Goal: Task Accomplishment & Management: Manage account settings

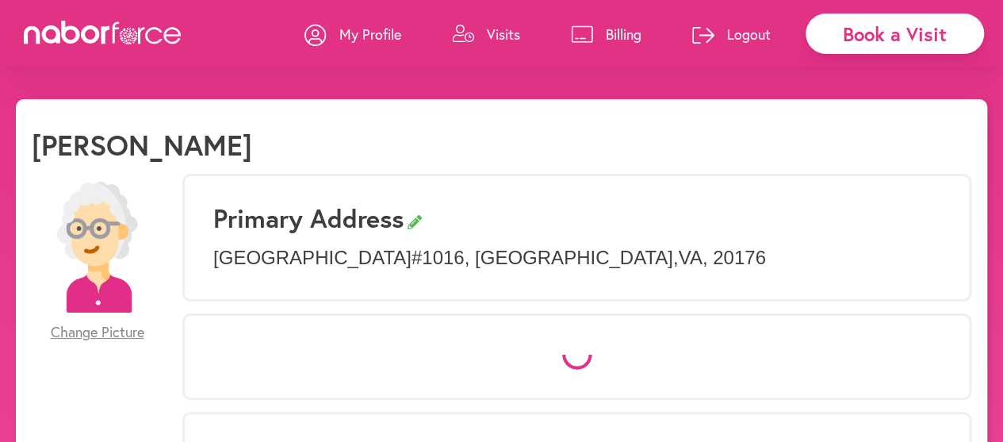
select select "*"
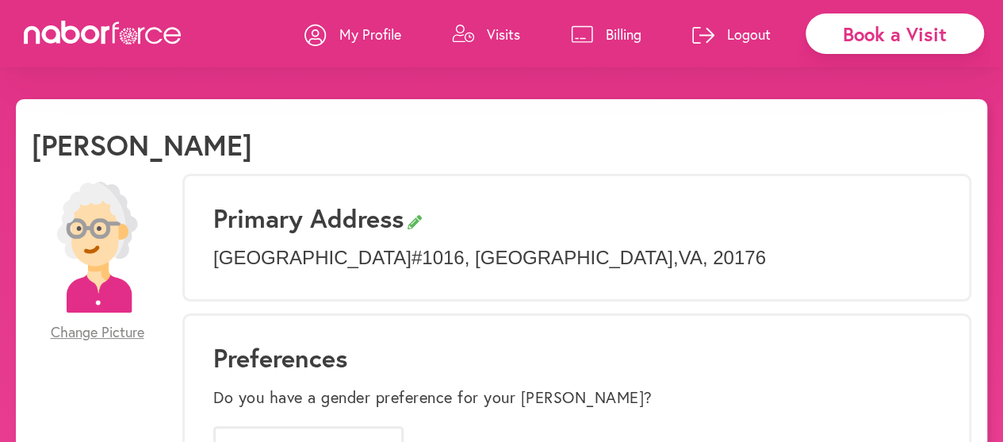
click at [503, 36] on p "Visits" at bounding box center [503, 34] width 33 height 19
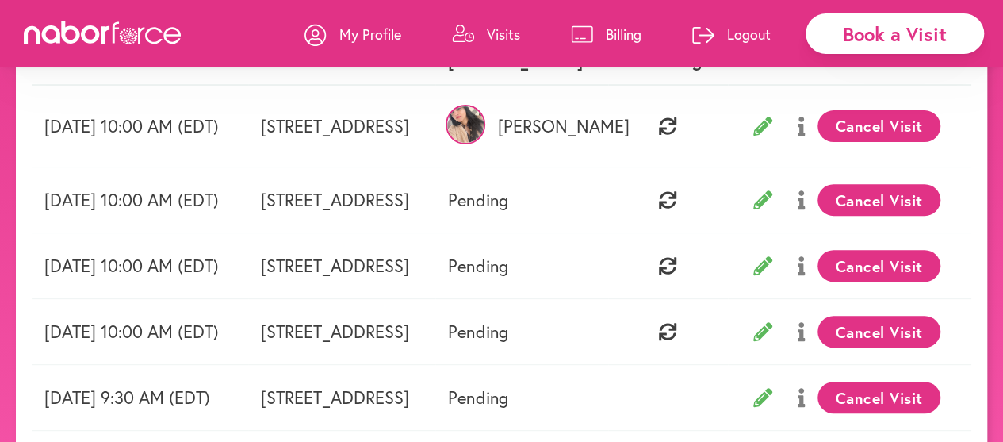
scroll to position [200, 0]
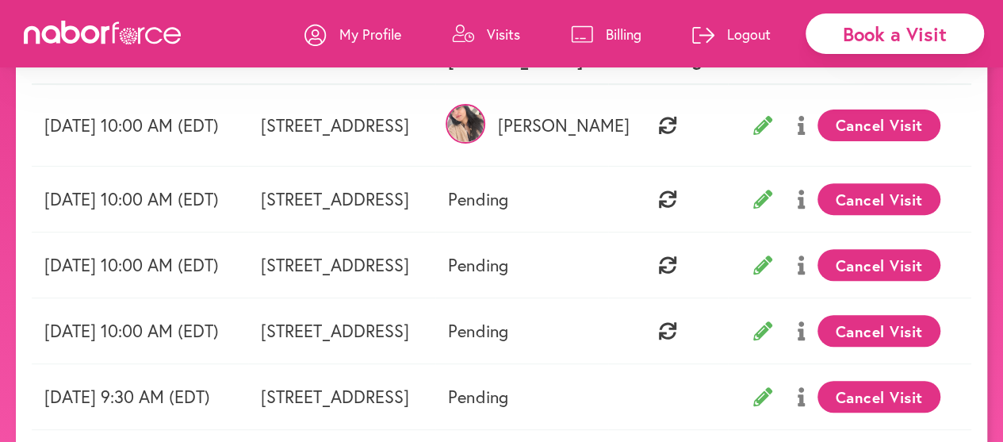
click at [772, 201] on icon at bounding box center [762, 198] width 19 height 19
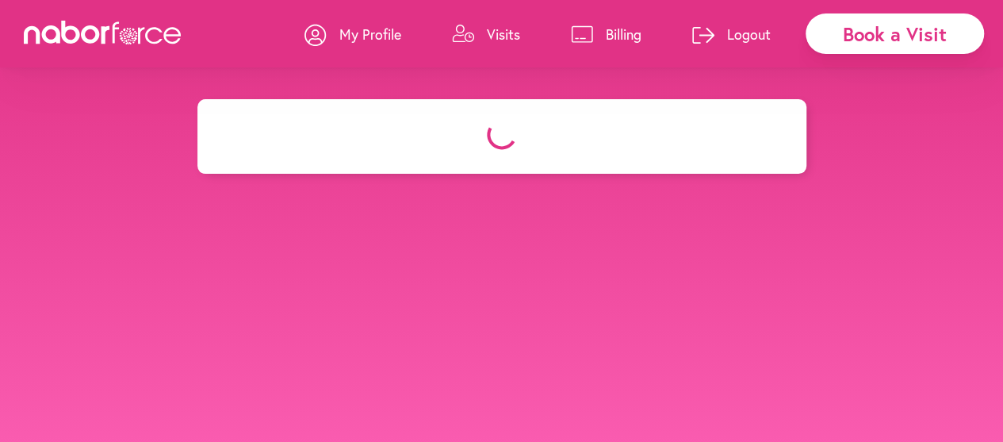
select select "********"
select select "***"
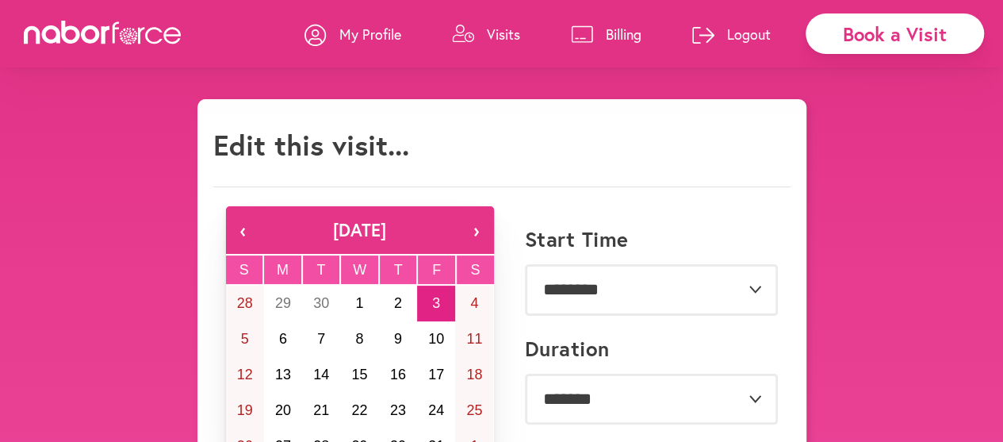
click at [502, 39] on p "Visits" at bounding box center [503, 34] width 33 height 19
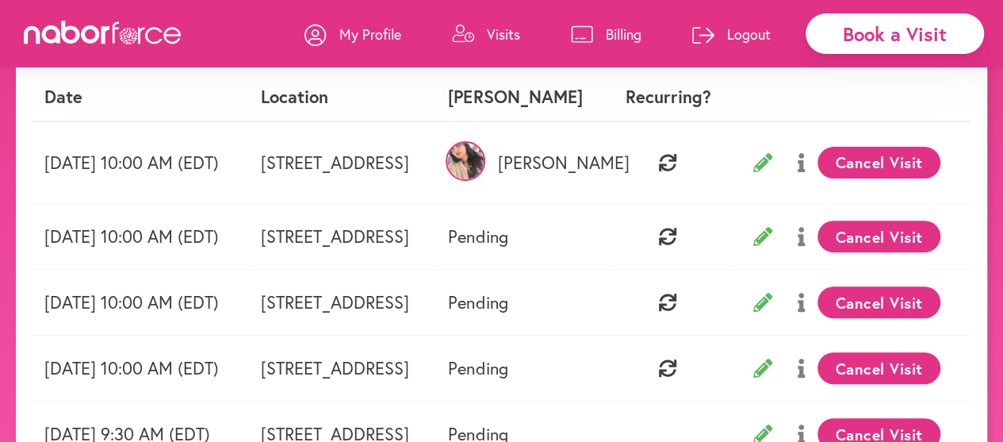
scroll to position [130, 0]
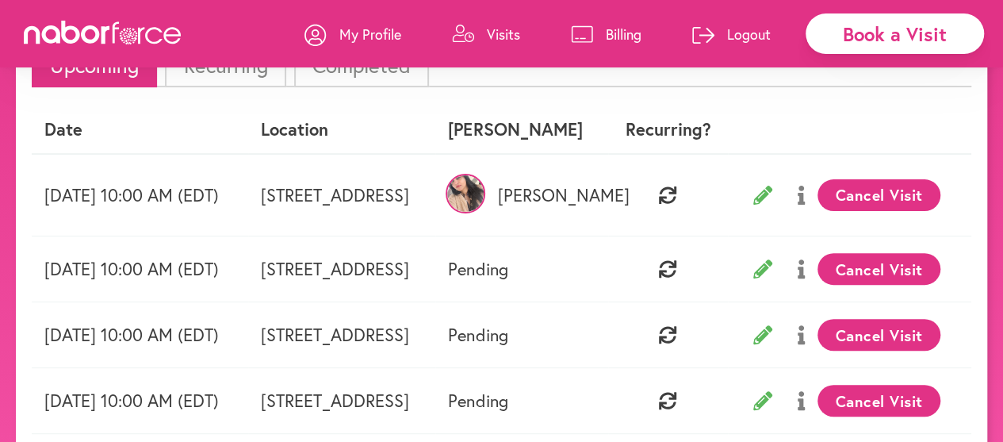
click at [772, 201] on icon at bounding box center [762, 194] width 19 height 19
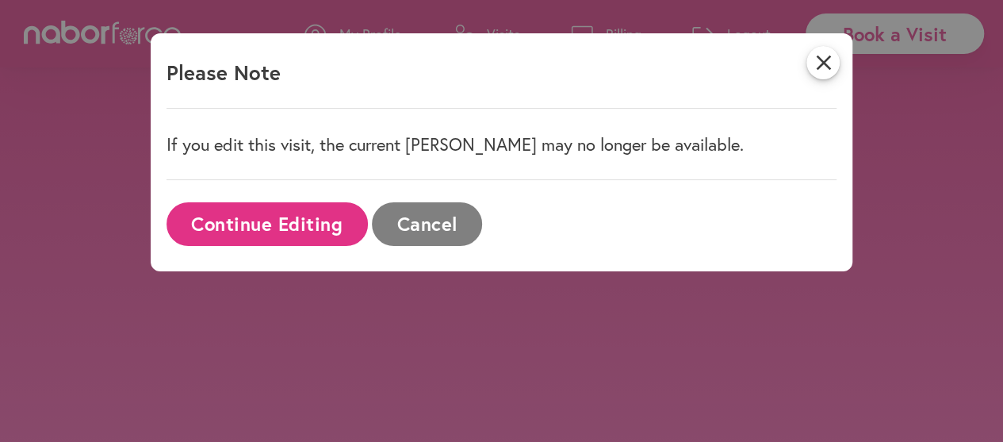
select select "********"
select select "***"
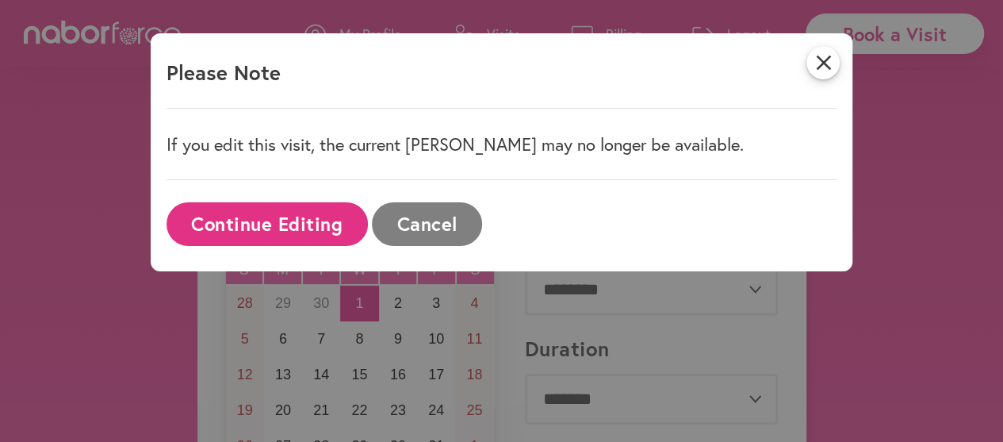
click at [278, 231] on button "Continue Editing" at bounding box center [266, 224] width 201 height 44
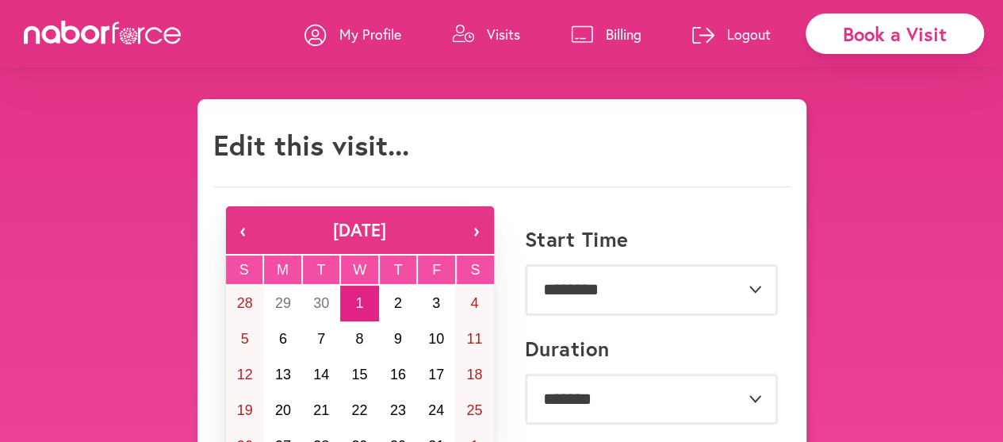
click at [498, 33] on p "Visits" at bounding box center [503, 34] width 33 height 19
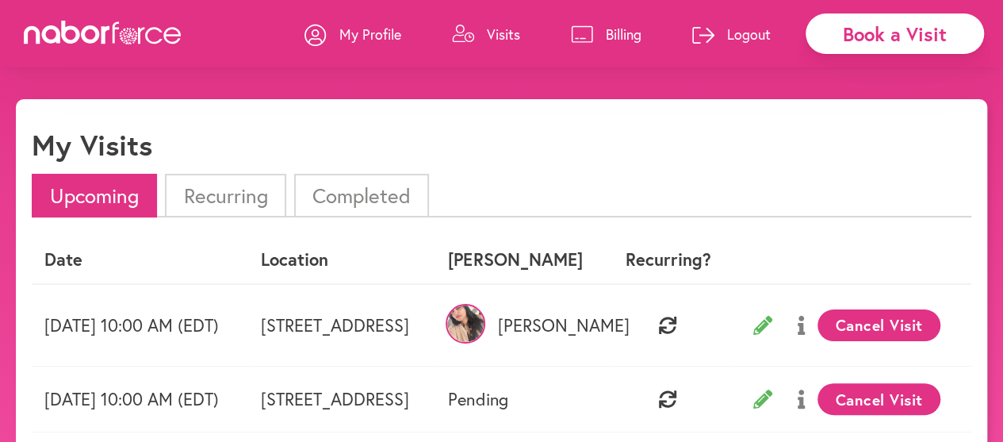
click at [260, 206] on li "Recurring" at bounding box center [225, 196] width 120 height 44
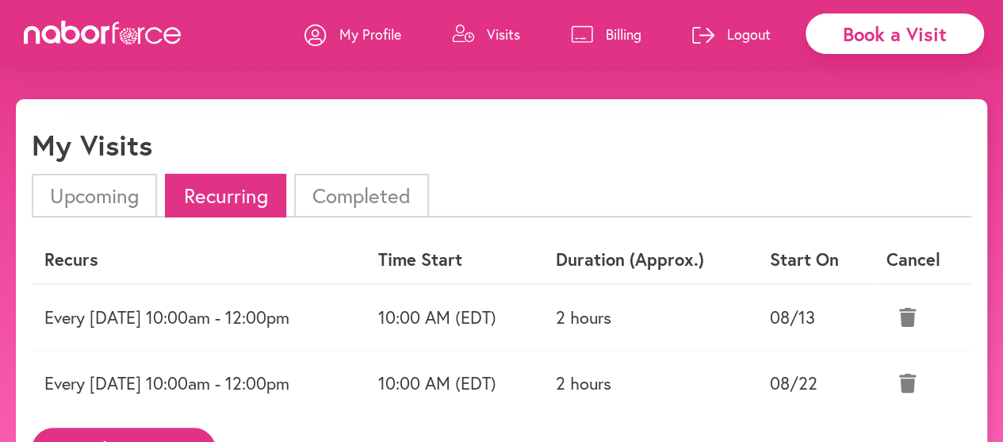
click at [495, 35] on p "Visits" at bounding box center [503, 34] width 33 height 19
click at [100, 199] on li "Upcoming" at bounding box center [94, 196] width 125 height 44
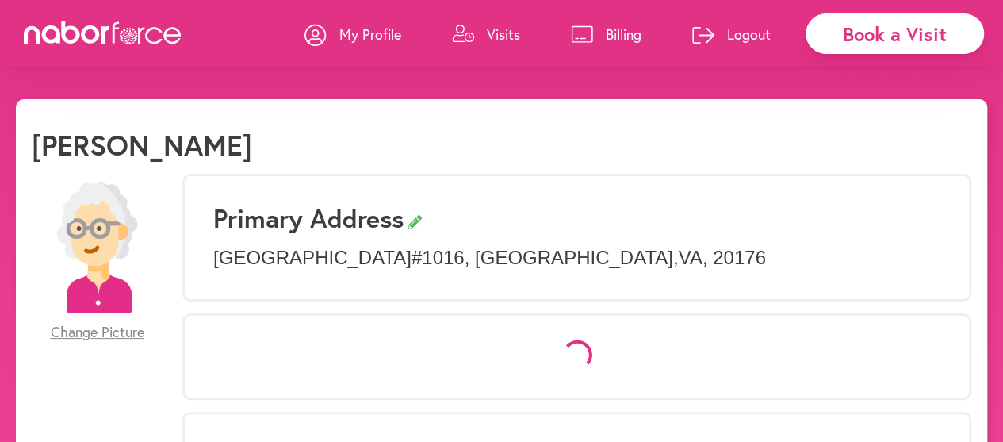
select select "*"
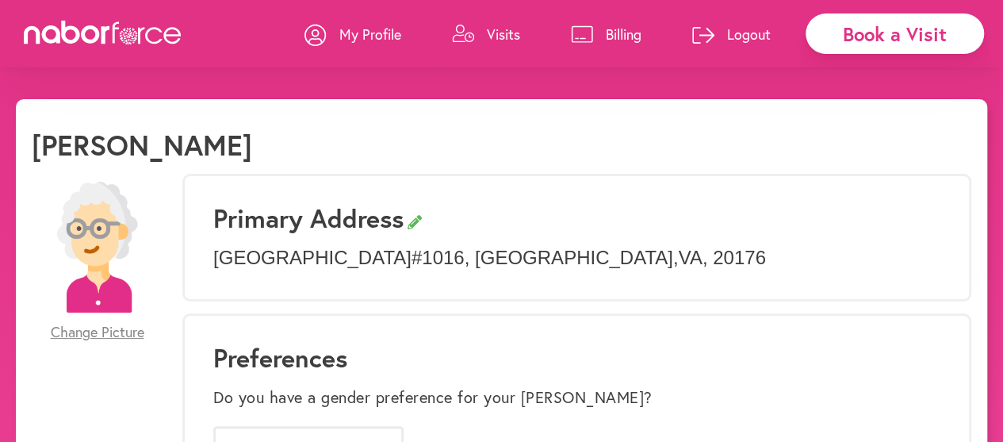
click at [503, 36] on p "Visits" at bounding box center [503, 34] width 33 height 19
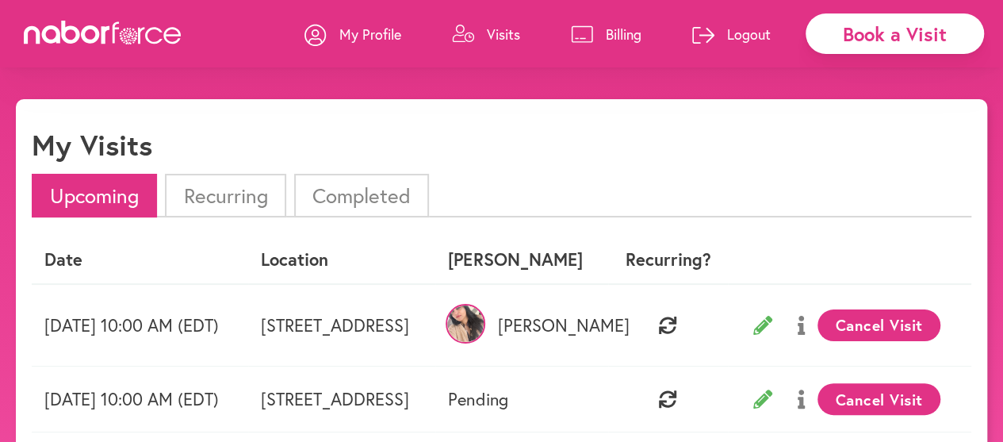
click at [251, 206] on li "Recurring" at bounding box center [225, 196] width 120 height 44
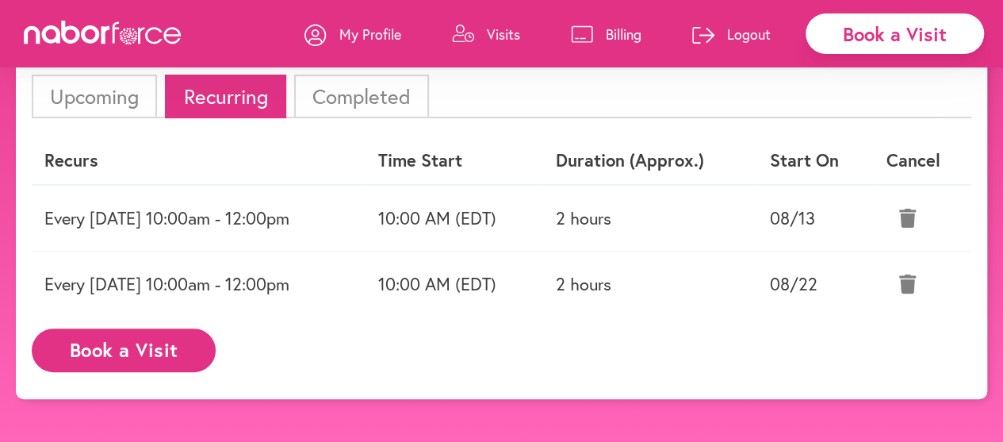
scroll to position [81, 0]
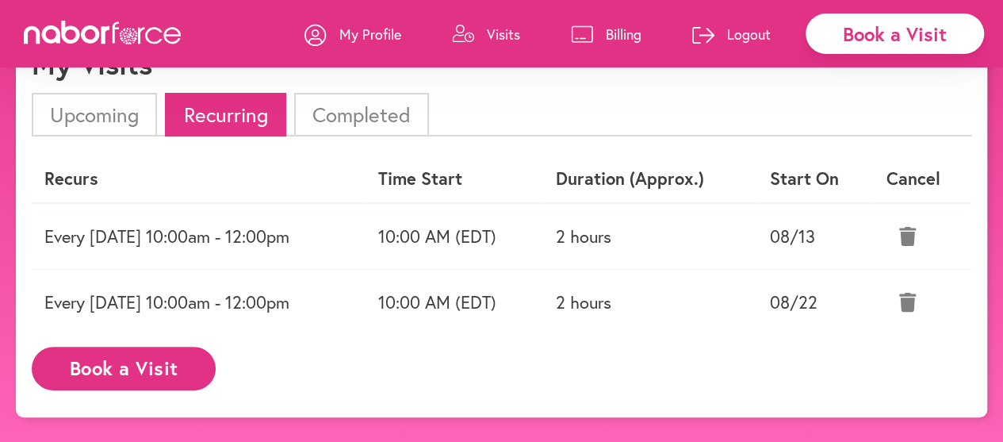
click at [230, 299] on td "Every [DATE] 10:00am - 12:00pm" at bounding box center [199, 302] width 334 height 66
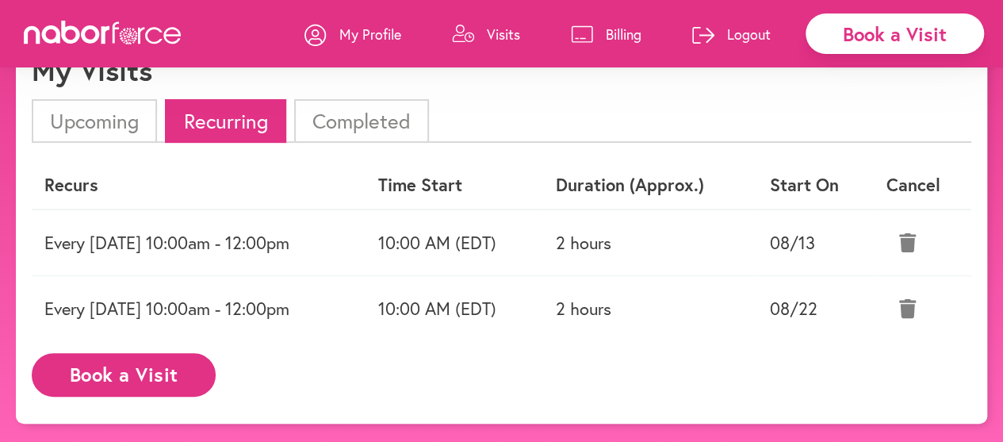
click at [128, 120] on li "Upcoming" at bounding box center [94, 121] width 125 height 44
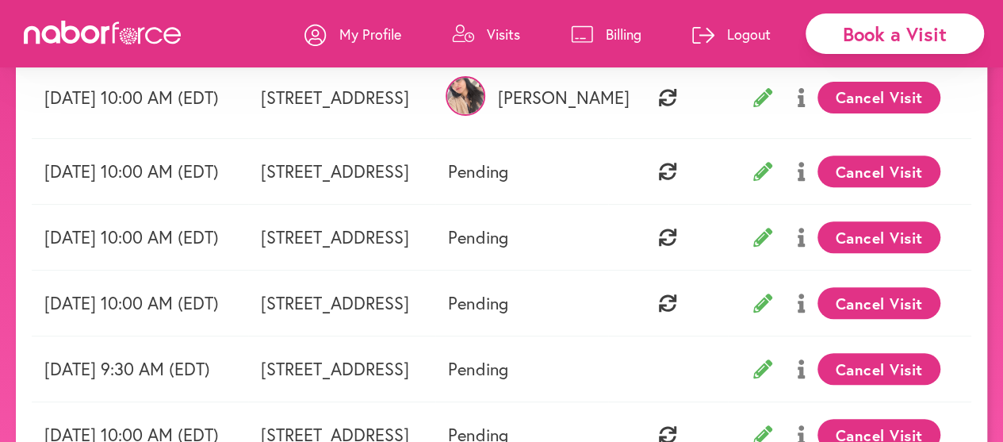
scroll to position [224, 0]
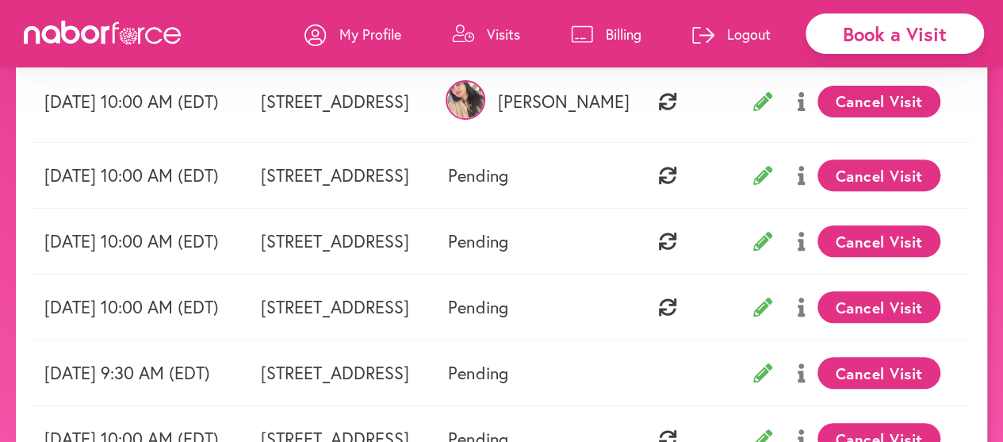
click at [805, 105] on icon at bounding box center [800, 101] width 7 height 19
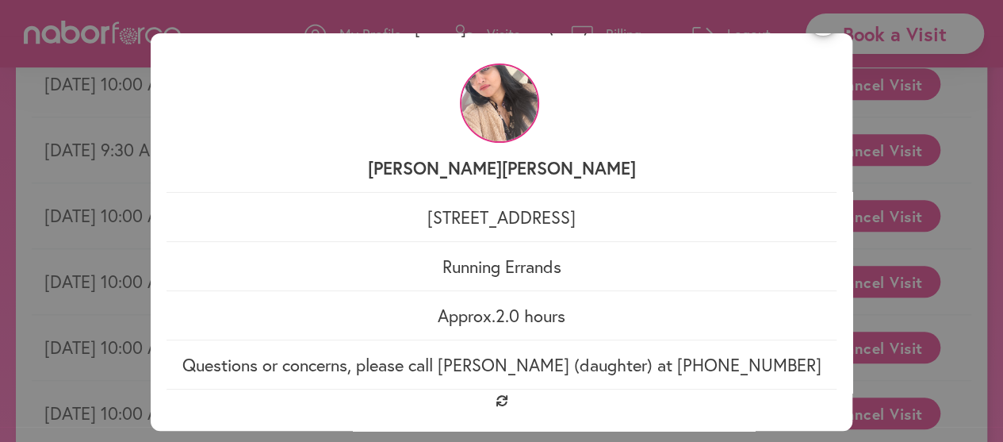
scroll to position [0, 0]
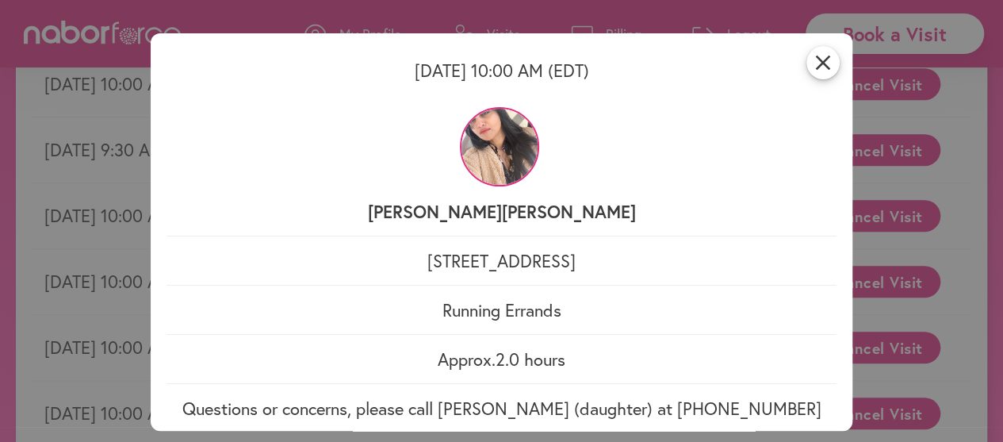
click at [824, 71] on icon "close" at bounding box center [822, 62] width 33 height 33
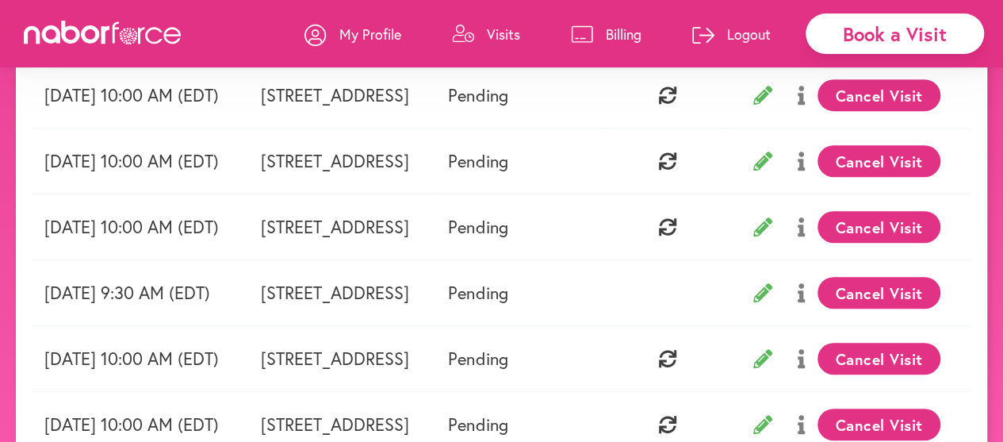
scroll to position [197, 0]
